Goal: Transaction & Acquisition: Purchase product/service

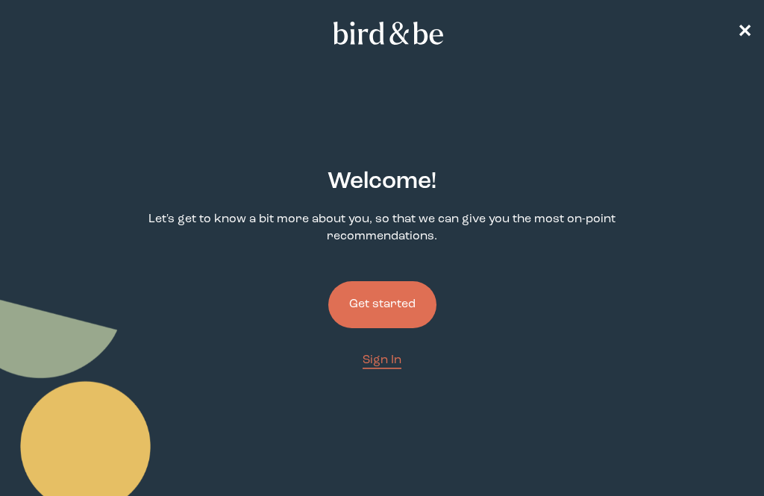
click at [401, 316] on button "Get started" at bounding box center [382, 304] width 108 height 47
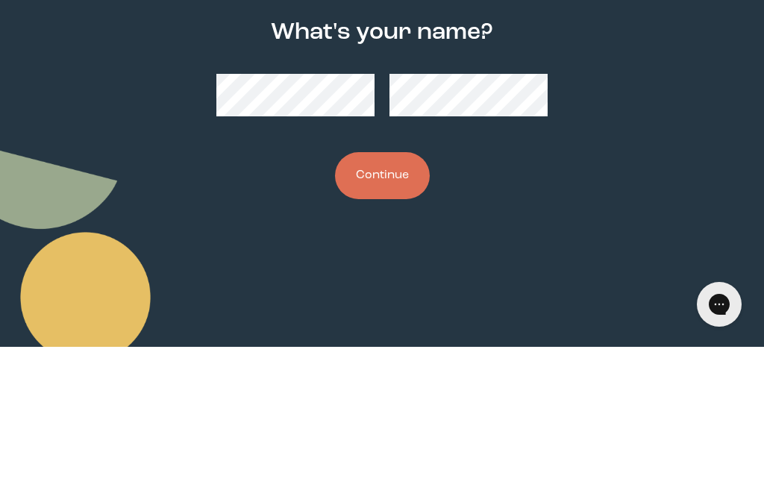
click at [396, 301] on button "Continue" at bounding box center [382, 324] width 95 height 47
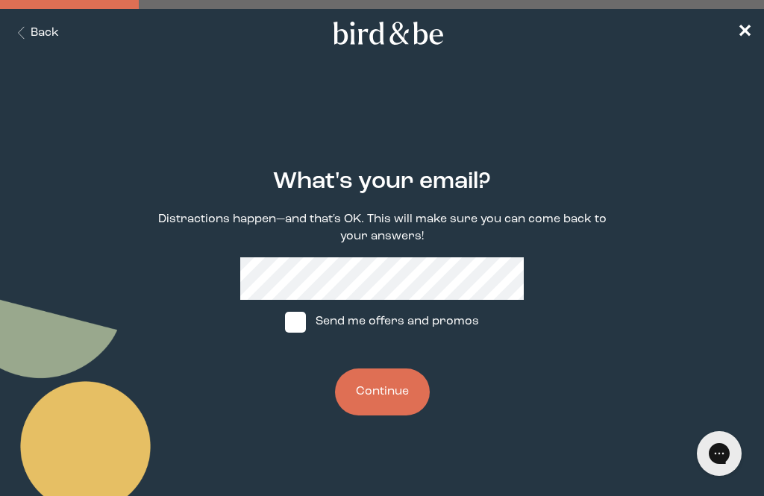
click at [396, 407] on button "Continue" at bounding box center [382, 392] width 95 height 47
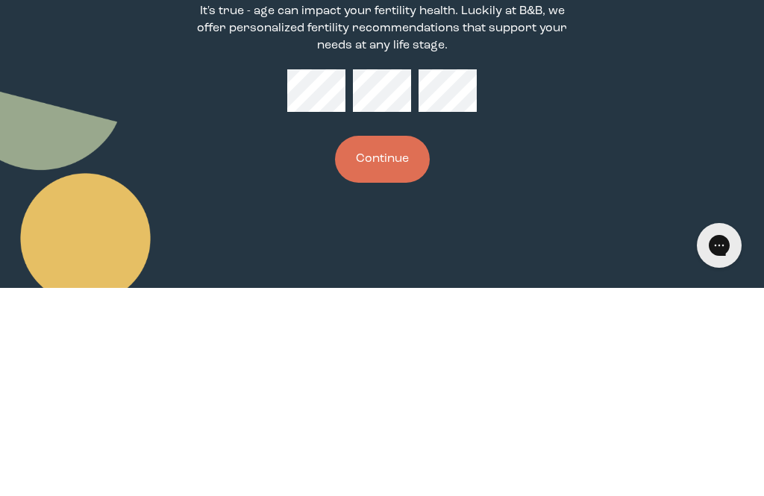
click at [397, 344] on button "Continue" at bounding box center [382, 367] width 95 height 47
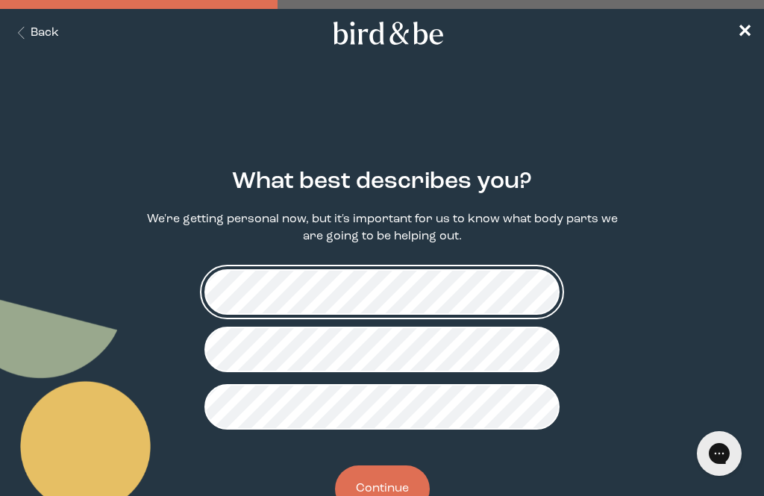
scroll to position [10, 0]
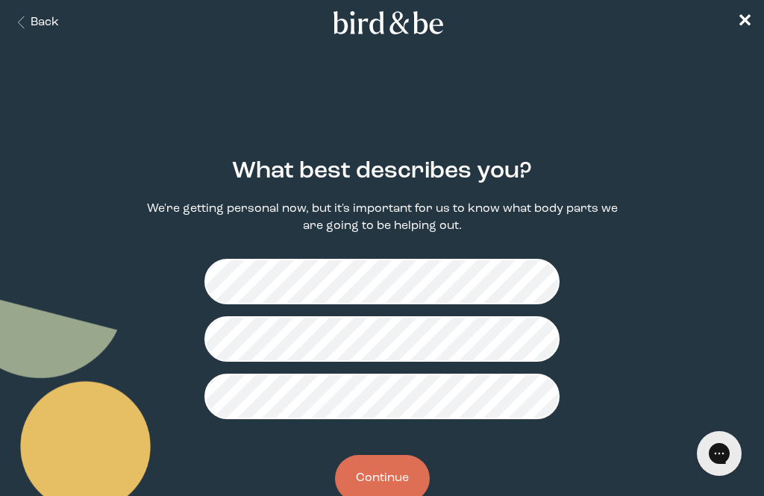
click at [391, 490] on button "Continue" at bounding box center [382, 478] width 95 height 47
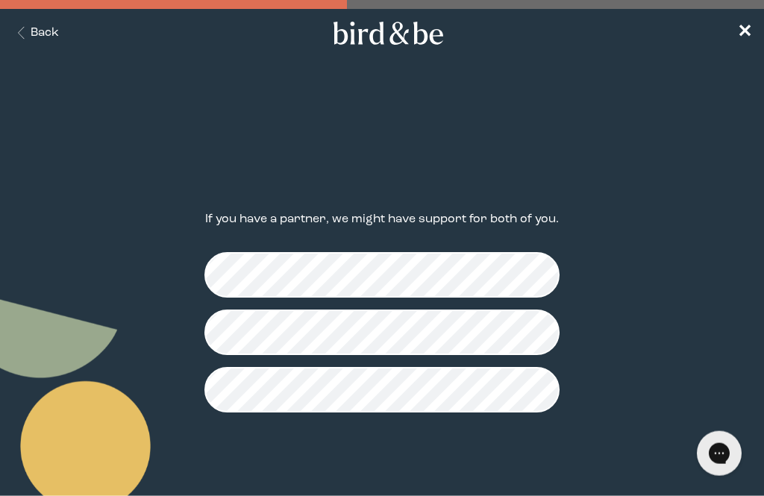
scroll to position [40, 0]
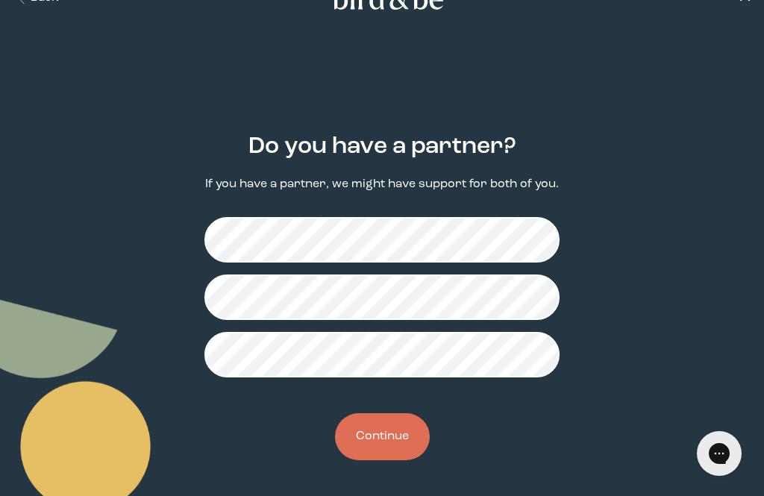
click at [396, 440] on button "Continue" at bounding box center [382, 436] width 95 height 47
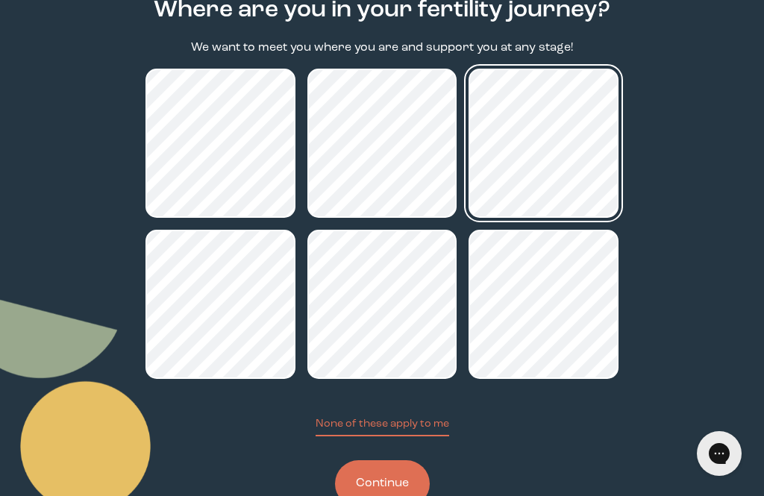
scroll to position [177, 0]
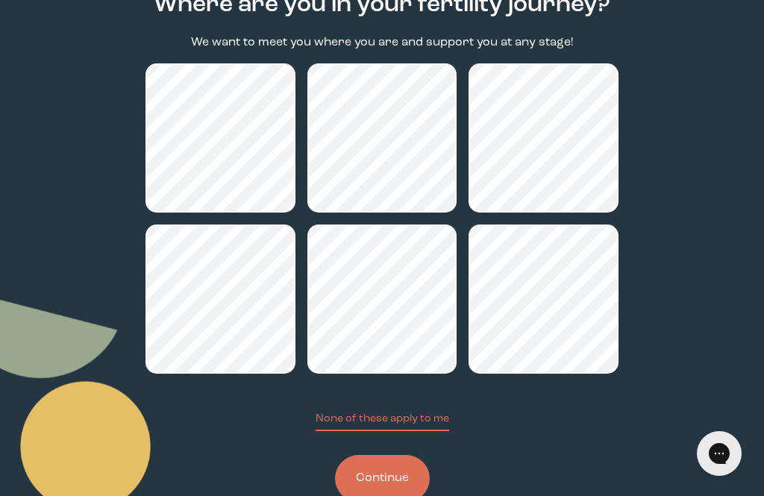
click at [400, 485] on button "Continue" at bounding box center [382, 478] width 95 height 47
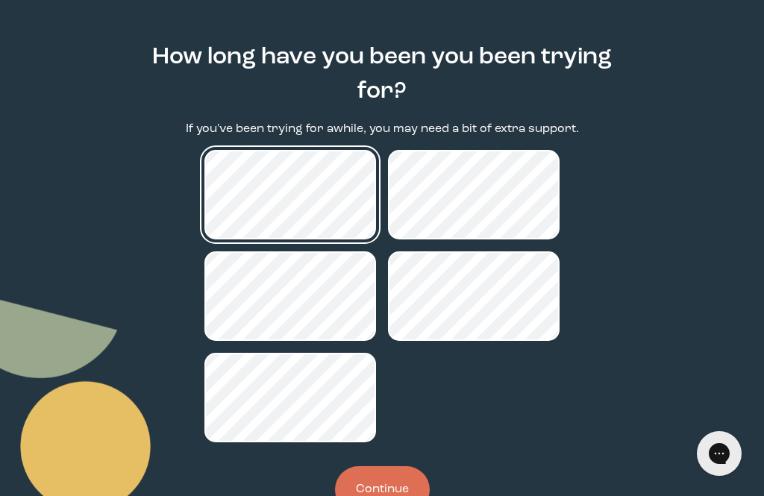
scroll to position [125, 0]
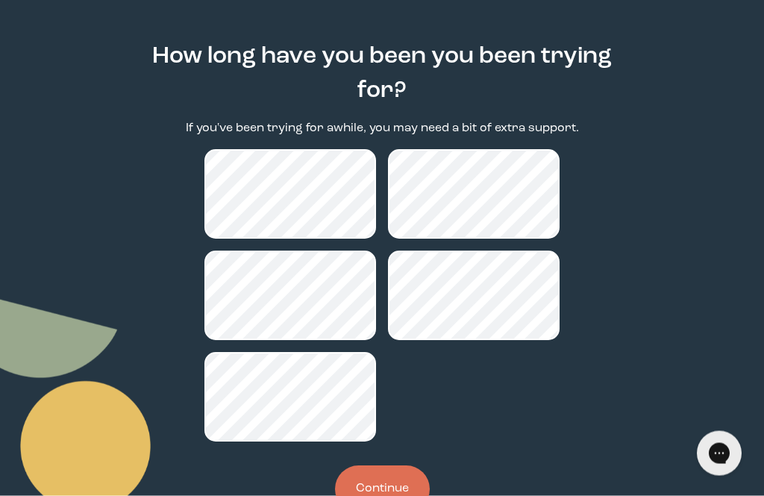
click at [403, 496] on button "Continue" at bounding box center [382, 489] width 95 height 47
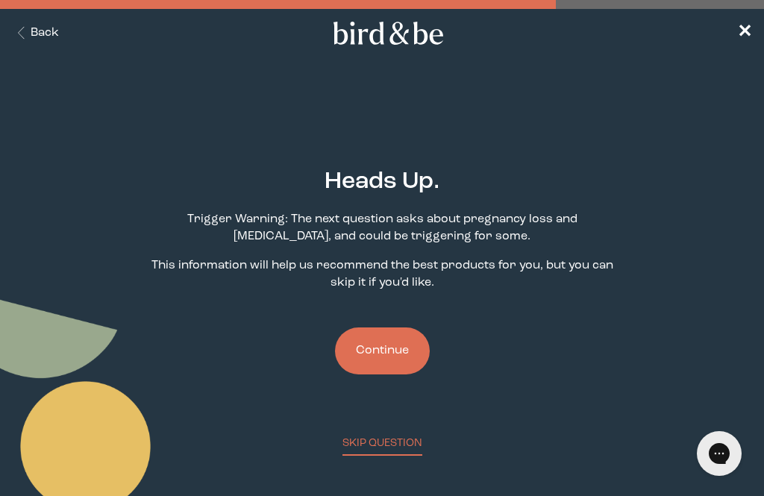
click at [394, 363] on button "Continue" at bounding box center [382, 351] width 95 height 47
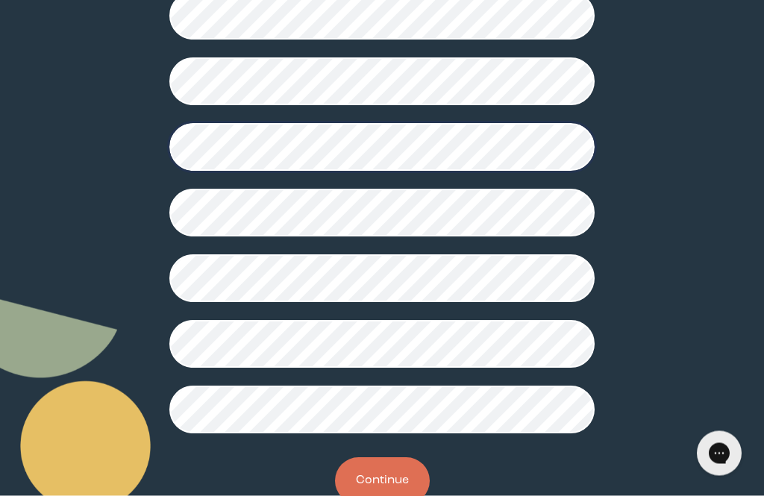
scroll to position [454, 0]
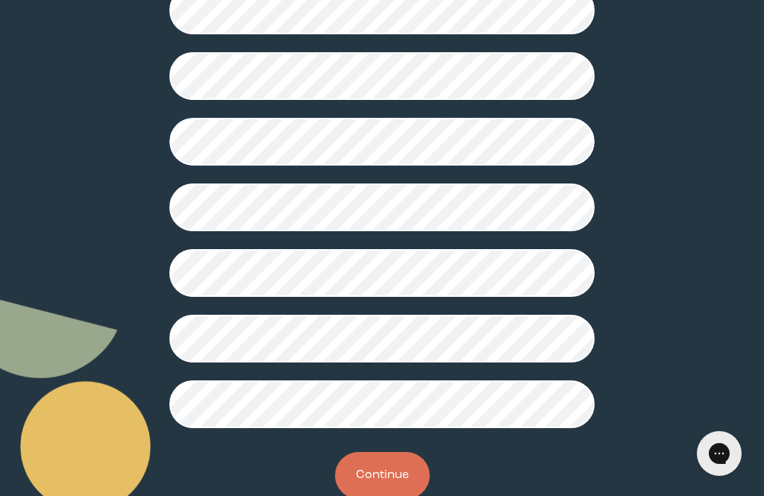
click at [384, 486] on button "Continue" at bounding box center [382, 475] width 95 height 47
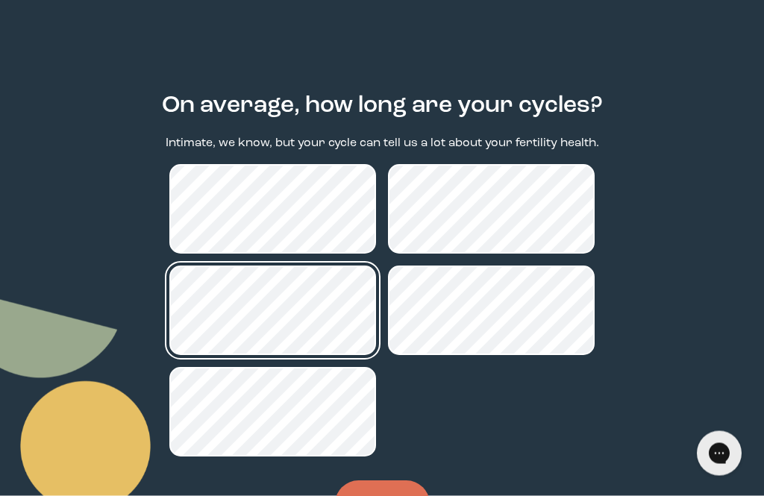
scroll to position [100, 0]
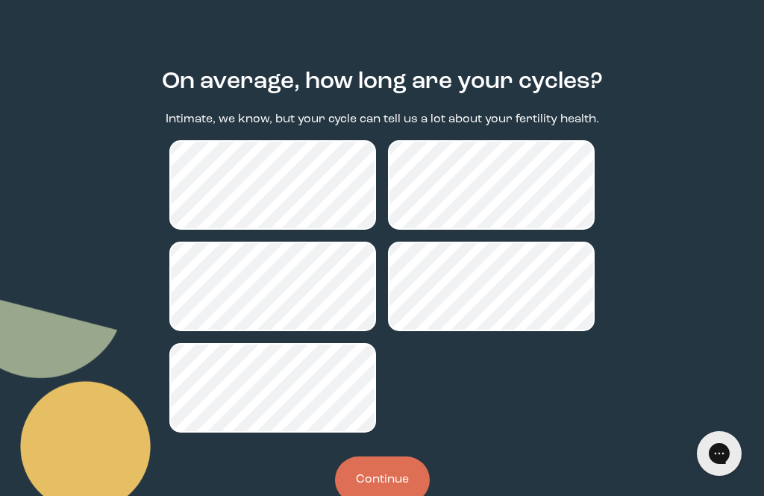
click at [390, 484] on button "Continue" at bounding box center [382, 480] width 95 height 47
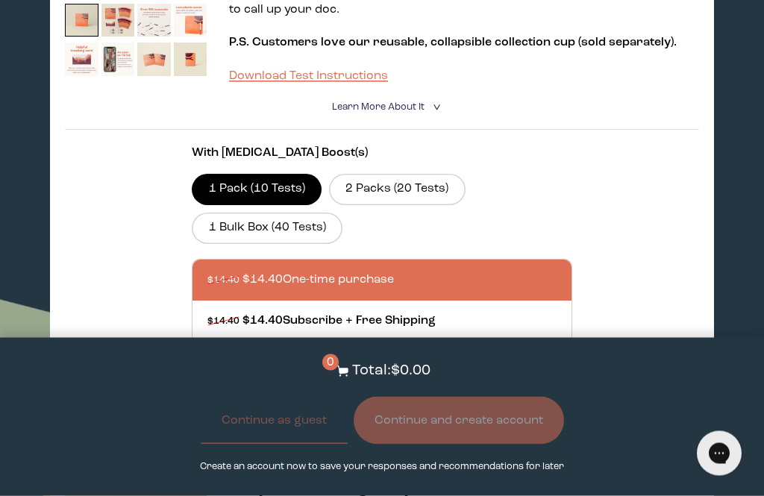
scroll to position [1795, 0]
click at [438, 199] on label "2 Packs (20 Tests)" at bounding box center [397, 189] width 137 height 31
click at [0, 0] on input "2 Packs (20 Tests)" at bounding box center [0, 0] width 0 height 0
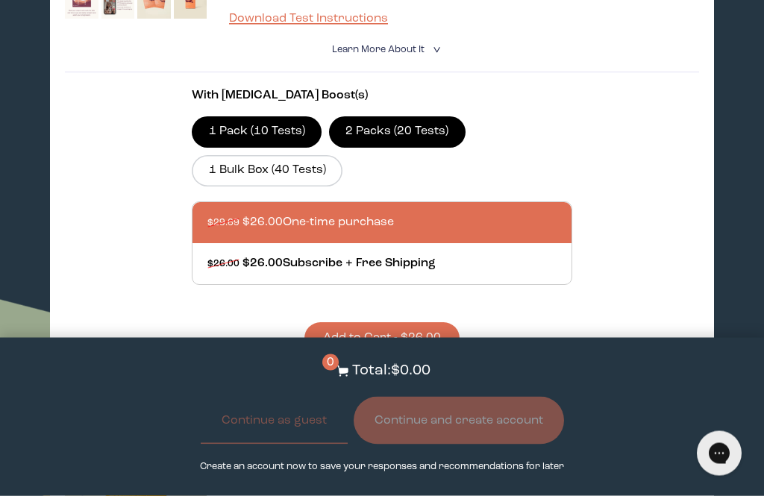
scroll to position [1854, 0]
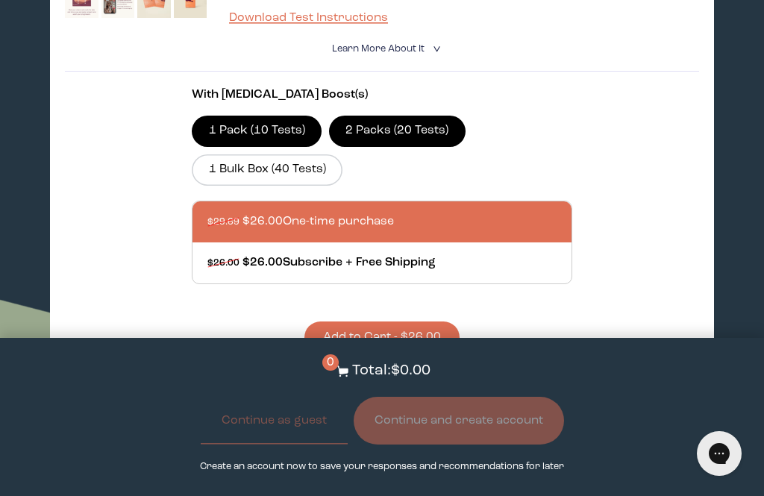
click at [422, 347] on button "Add to Cart - $26.00" at bounding box center [381, 338] width 155 height 32
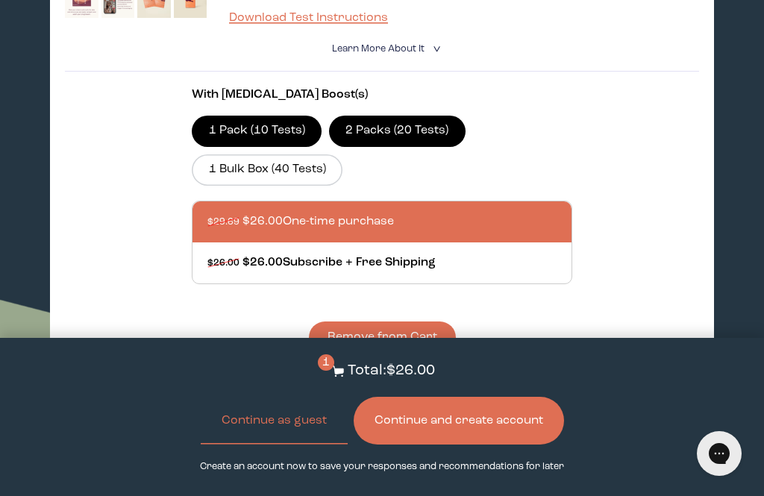
click at [424, 350] on button "Remove from Cart" at bounding box center [382, 338] width 147 height 32
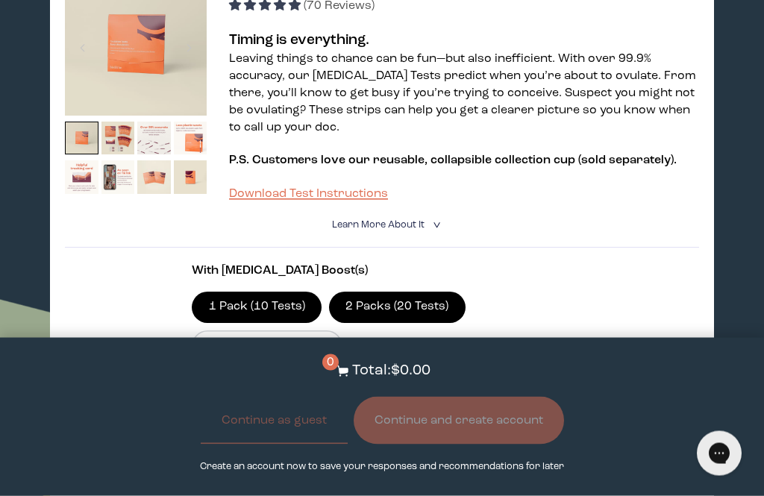
scroll to position [1366, 0]
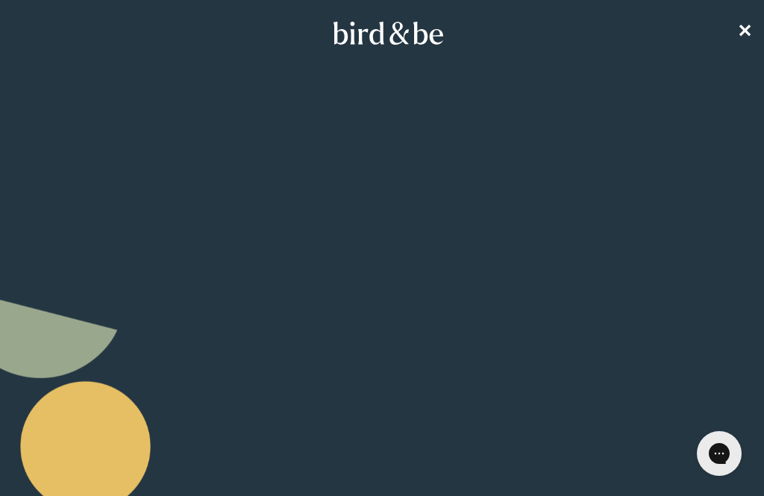
click at [731, 37] on nav "✕" at bounding box center [382, 33] width 764 height 48
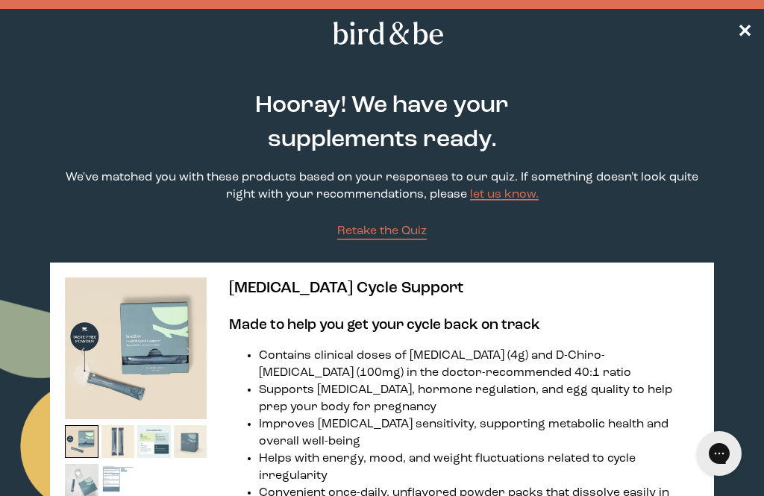
click at [743, 35] on span "✕" at bounding box center [744, 33] width 15 height 18
